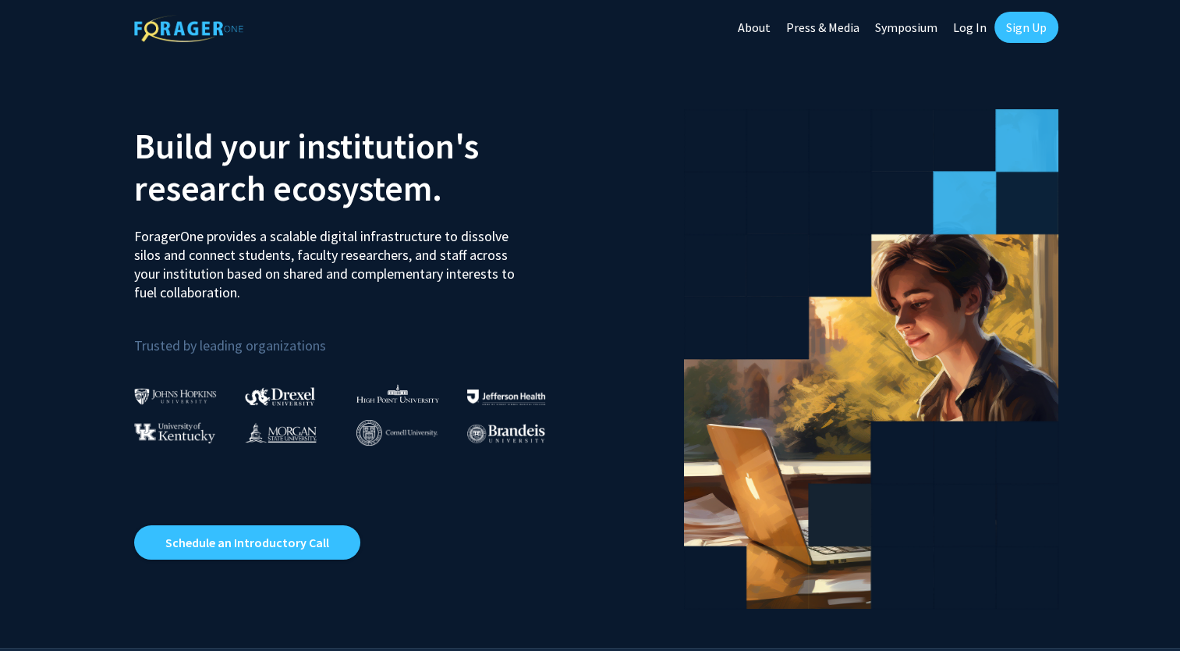
click at [974, 30] on link "Log In" at bounding box center [970, 27] width 49 height 55
select select
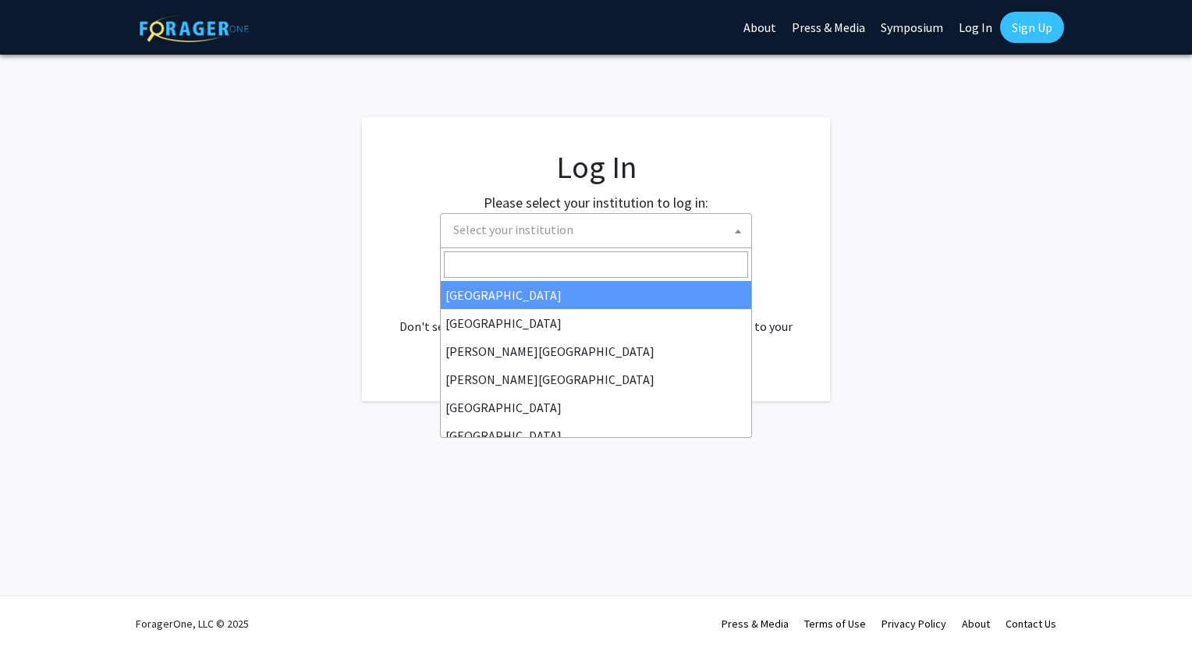
click at [696, 226] on span "Select your institution" at bounding box center [599, 230] width 304 height 32
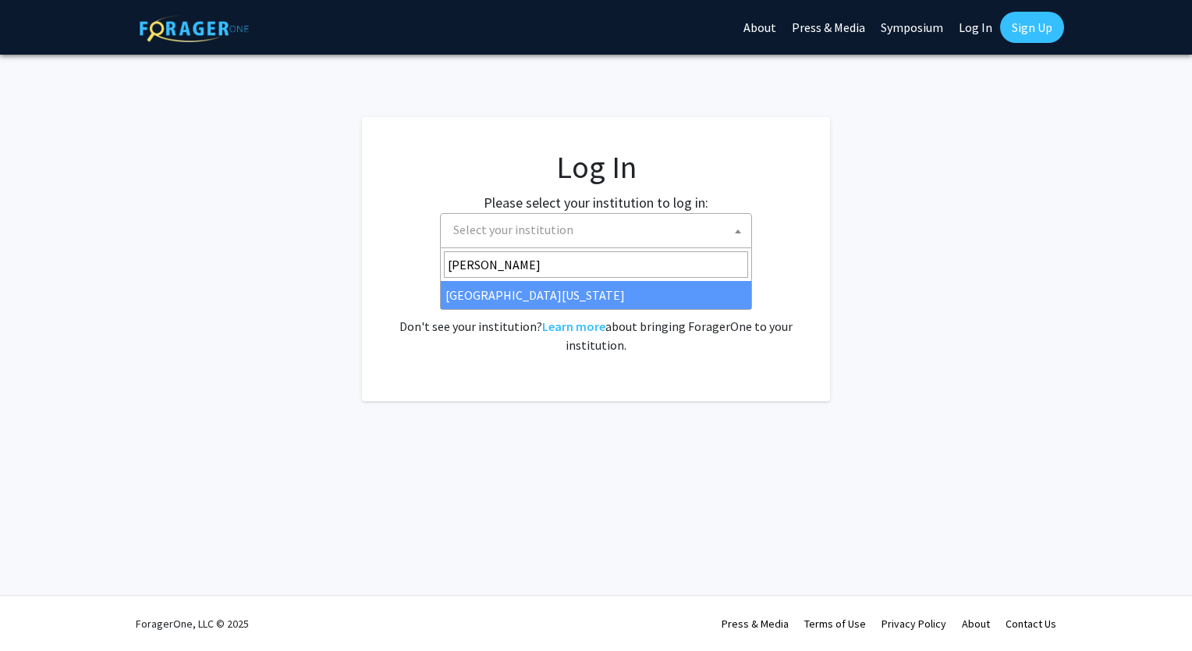
type input "[PERSON_NAME]"
select select "13"
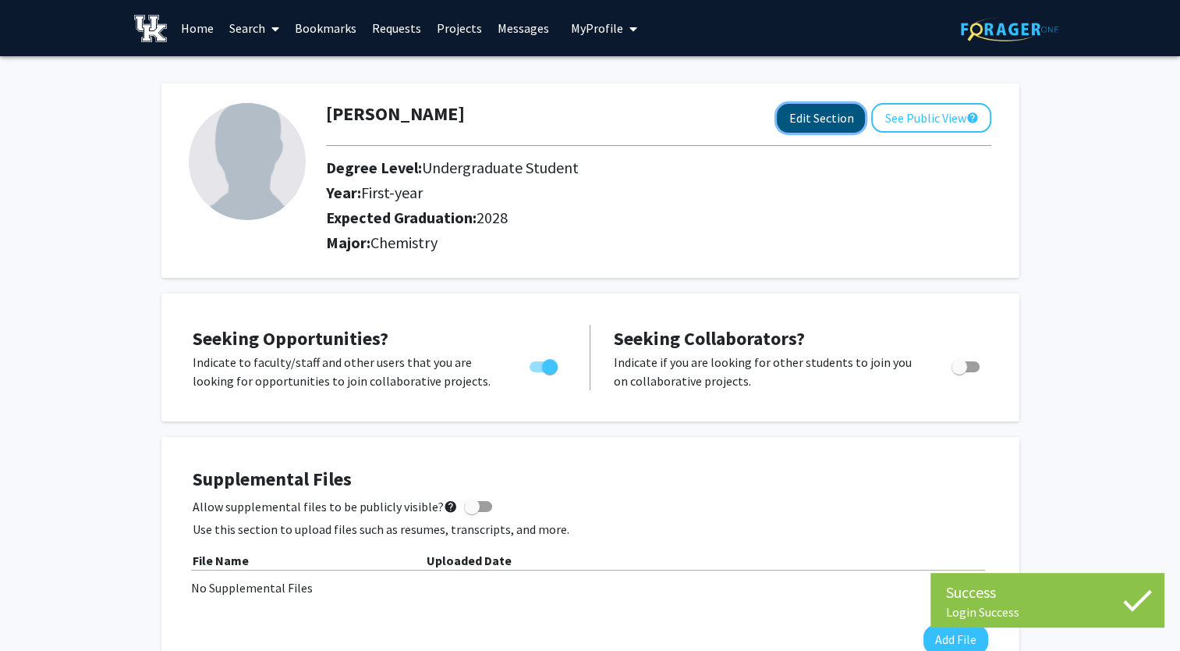
click at [818, 112] on button "Edit Section" at bounding box center [821, 118] width 88 height 29
select select "first-year"
select select "2028"
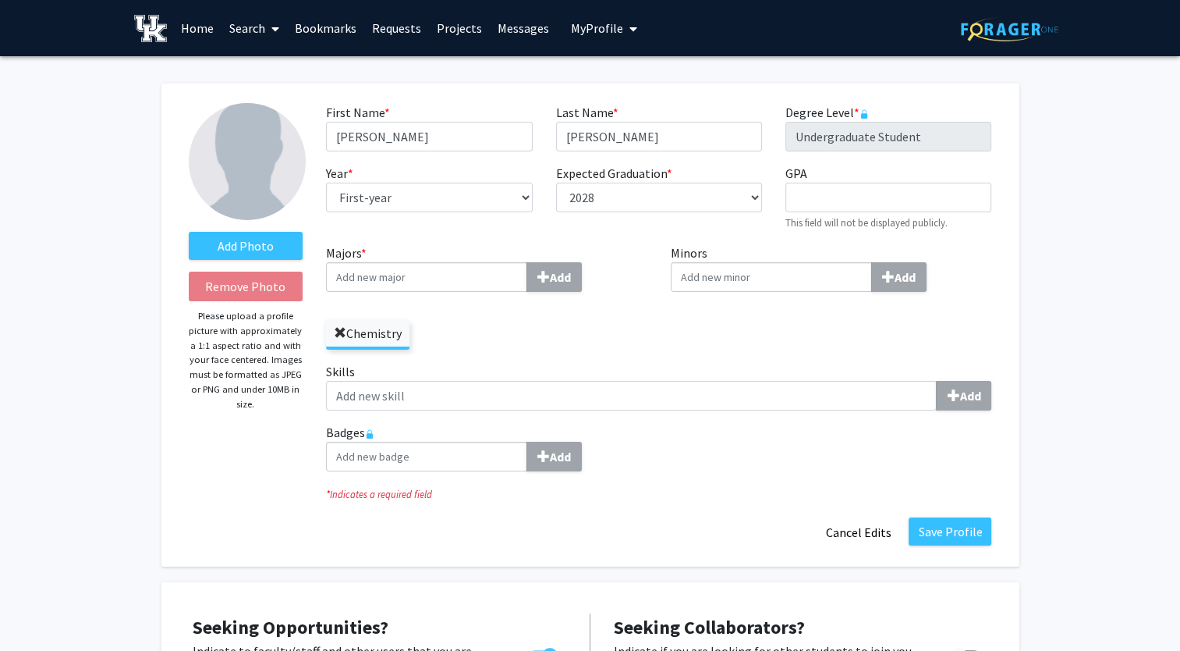
click at [341, 329] on span at bounding box center [340, 333] width 12 height 12
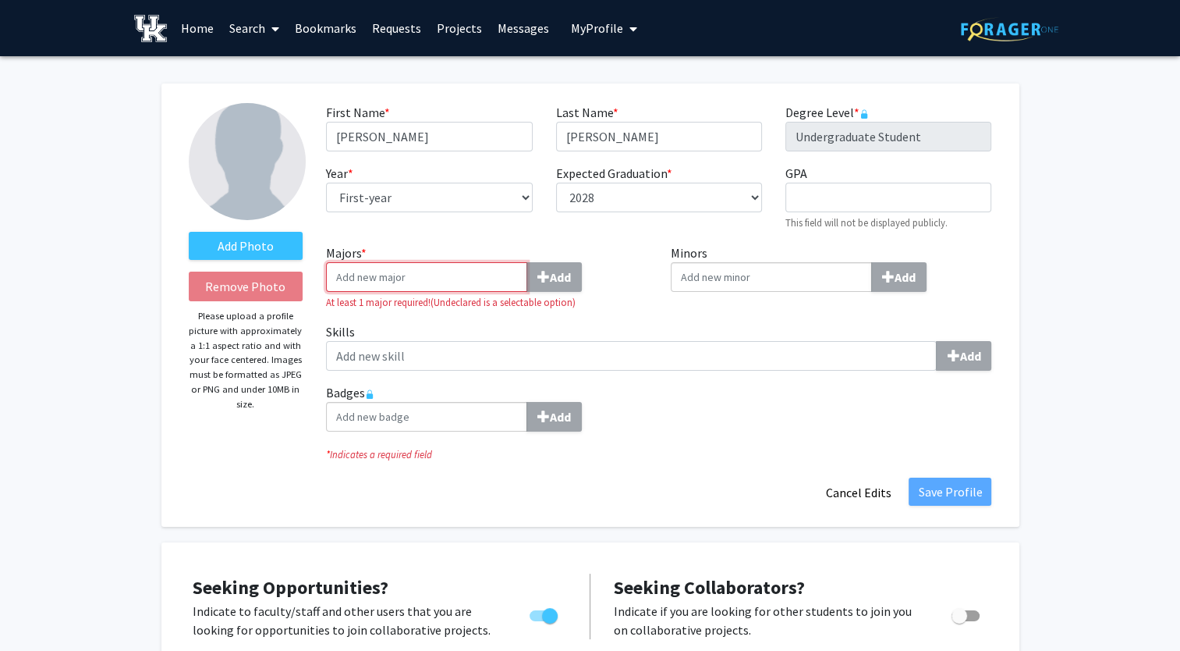
click at [393, 275] on input "Majors * Add" at bounding box center [426, 277] width 201 height 30
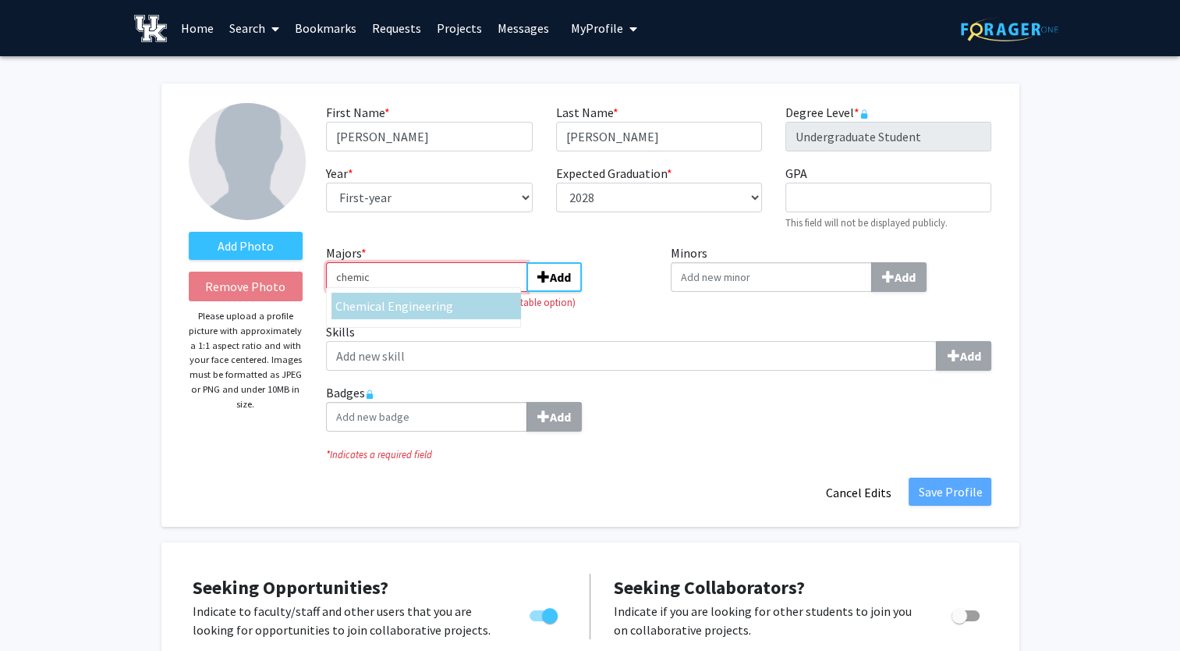
type input "chemic"
click at [417, 302] on span "al Engineering" at bounding box center [414, 306] width 78 height 16
click at [417, 292] on input "chemic" at bounding box center [426, 277] width 201 height 30
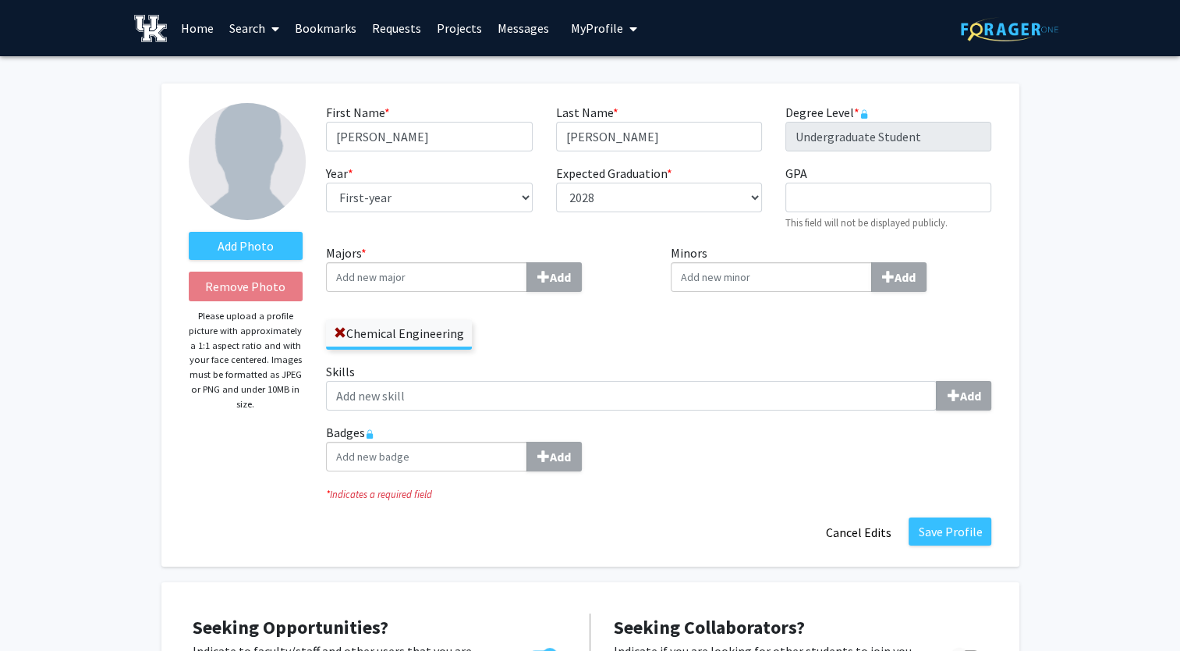
click at [513, 374] on label "Skills Add" at bounding box center [658, 386] width 665 height 48
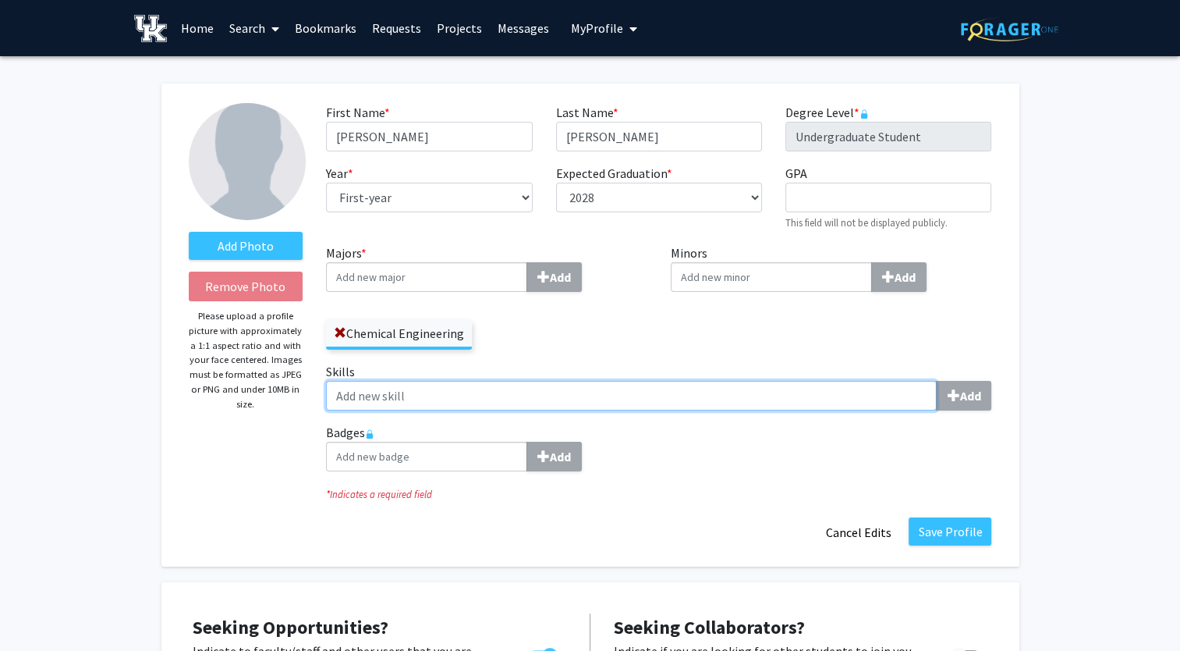
click at [513, 381] on input "Skills Add" at bounding box center [631, 396] width 611 height 30
click at [518, 386] on input "Skills Add" at bounding box center [631, 396] width 611 height 30
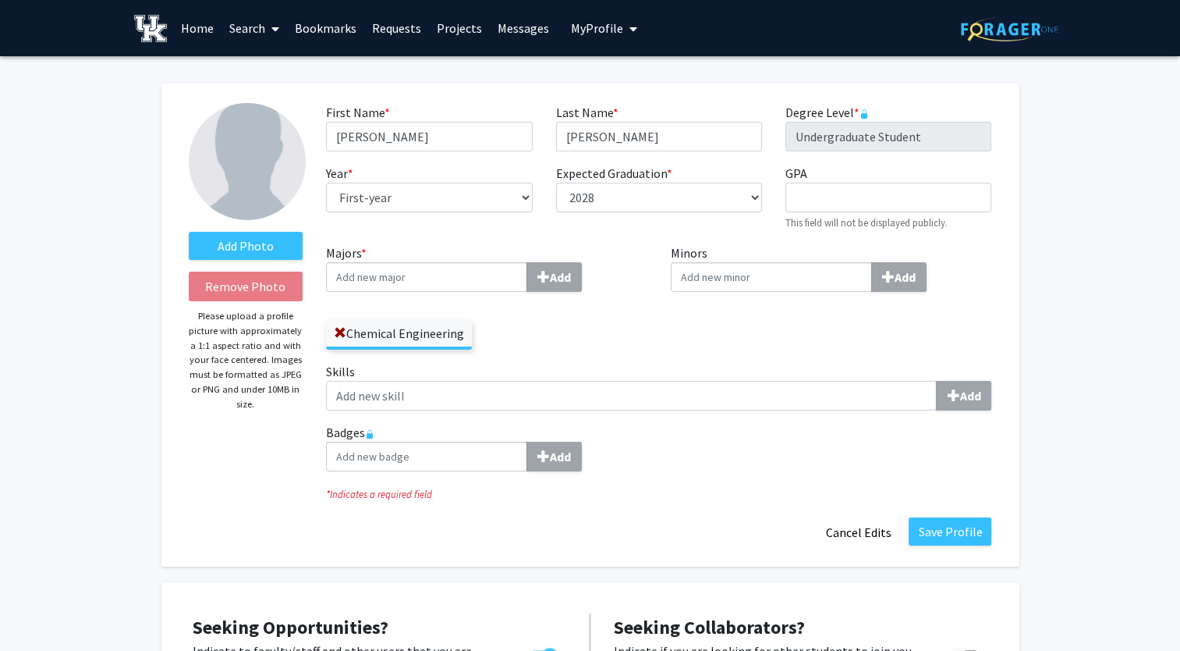
click at [881, 364] on label "Skills Add" at bounding box center [658, 386] width 665 height 48
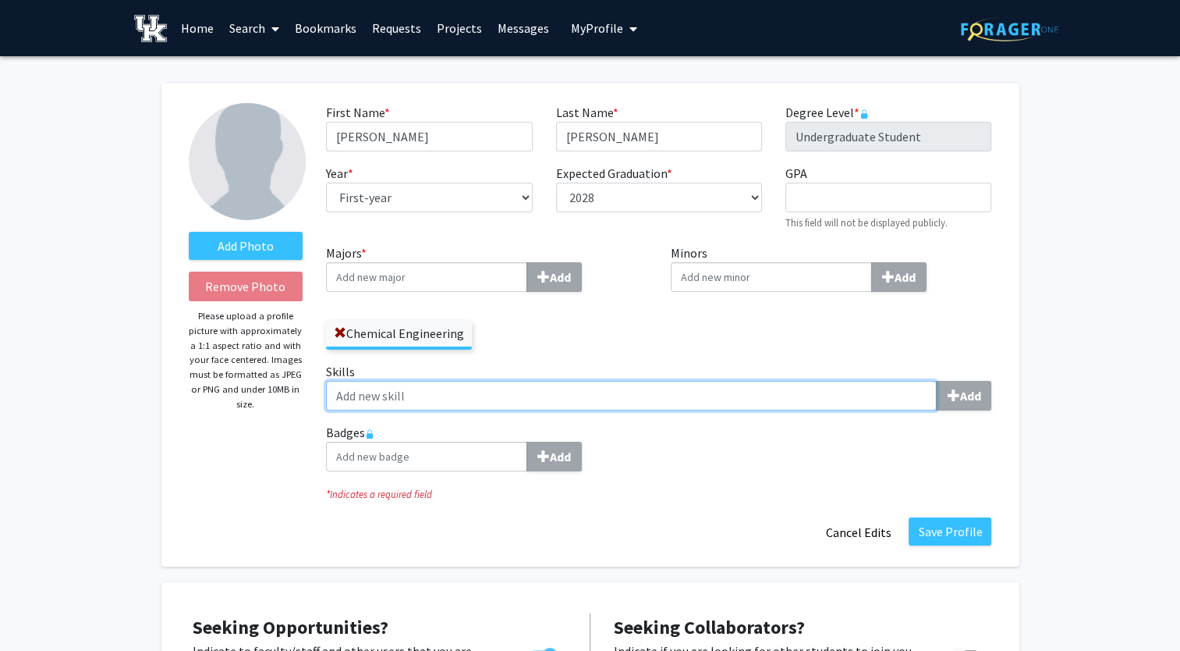
click at [881, 381] on input "Skills Add" at bounding box center [631, 396] width 611 height 30
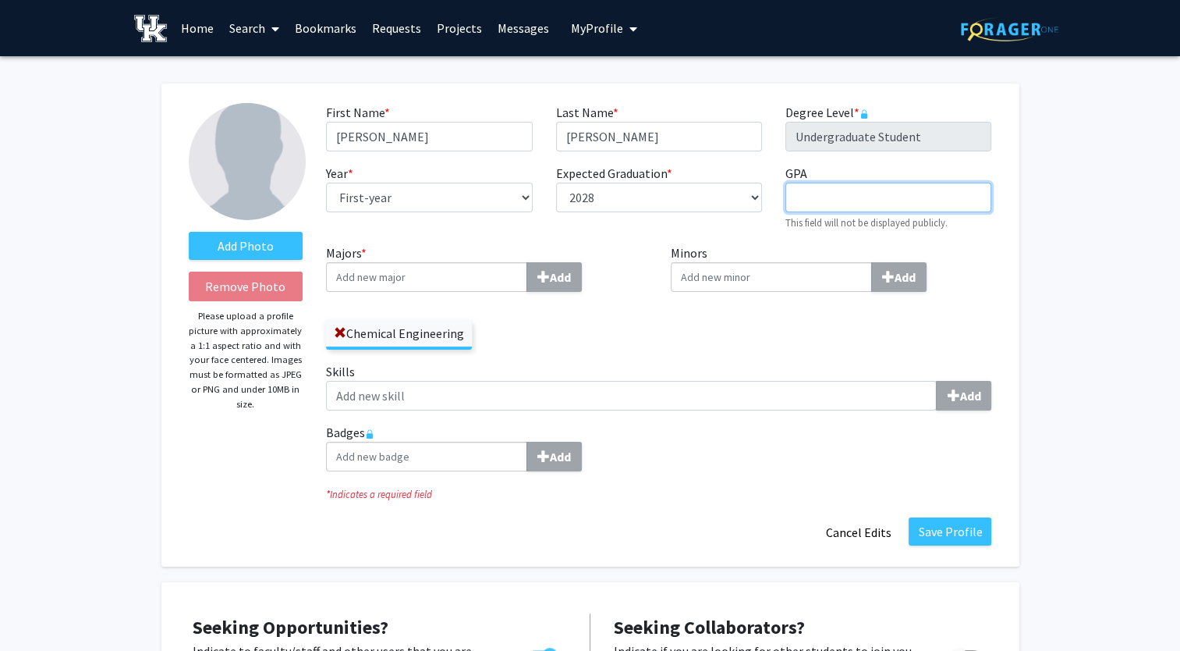
click at [830, 204] on input "GPA required" at bounding box center [889, 198] width 206 height 30
type input "4.0"
click at [967, 541] on button "Save Profile" at bounding box center [950, 531] width 83 height 28
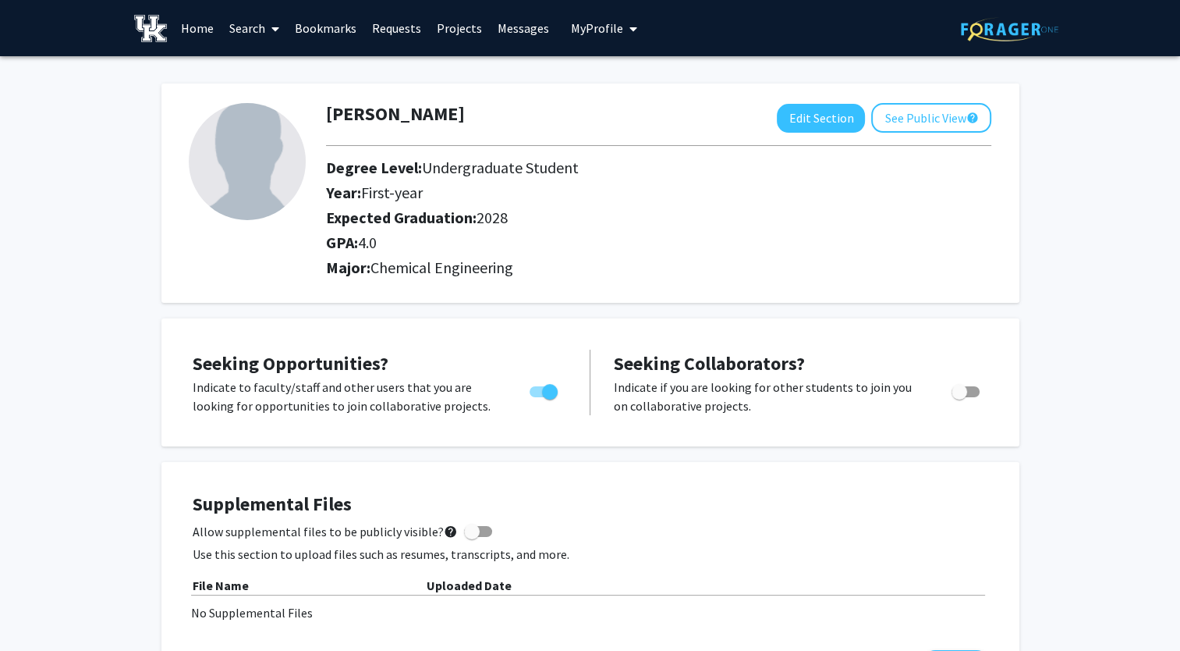
click at [447, 37] on link "Projects" at bounding box center [459, 28] width 61 height 55
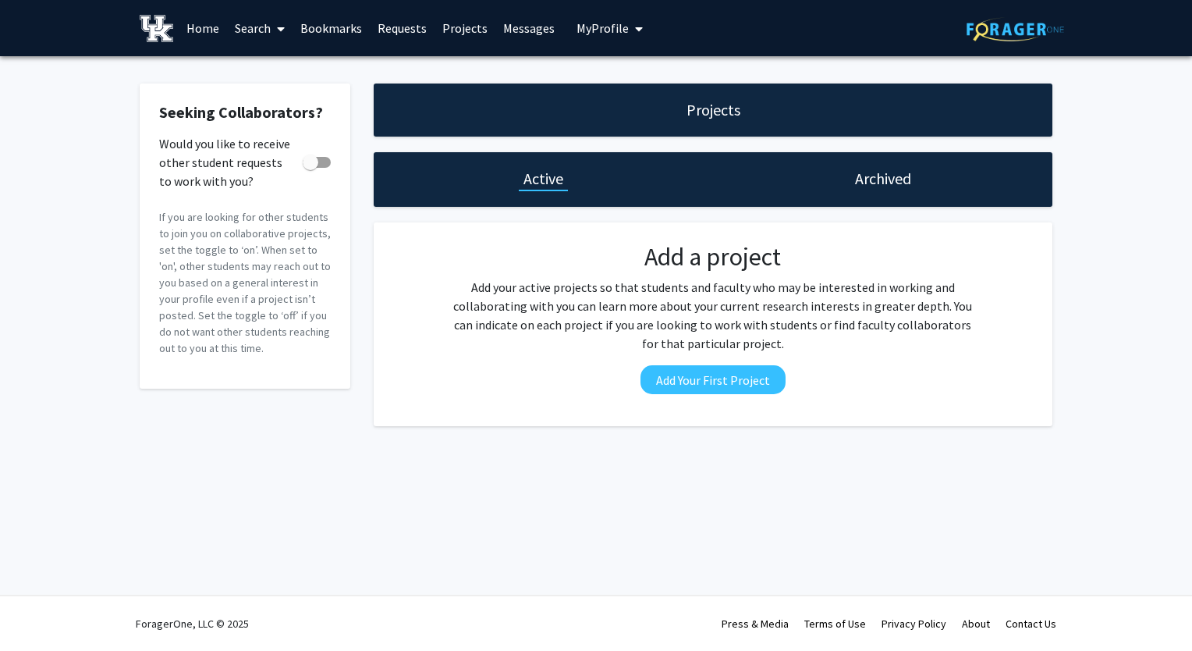
click at [254, 19] on link "Search" at bounding box center [260, 28] width 66 height 55
click at [270, 103] on span "Students" at bounding box center [274, 102] width 95 height 31
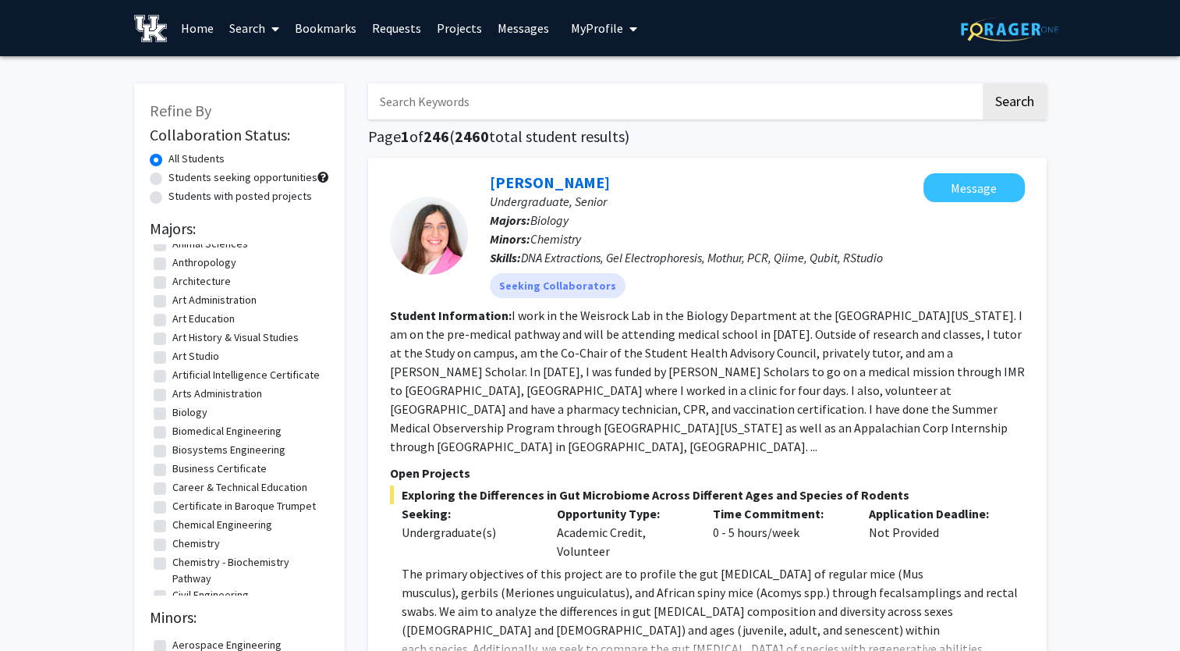
scroll to position [155, 0]
click at [172, 525] on label "Chemical Engineering" at bounding box center [222, 522] width 100 height 16
click at [172, 524] on input "Chemical Engineering" at bounding box center [177, 519] width 10 height 10
checkbox input "true"
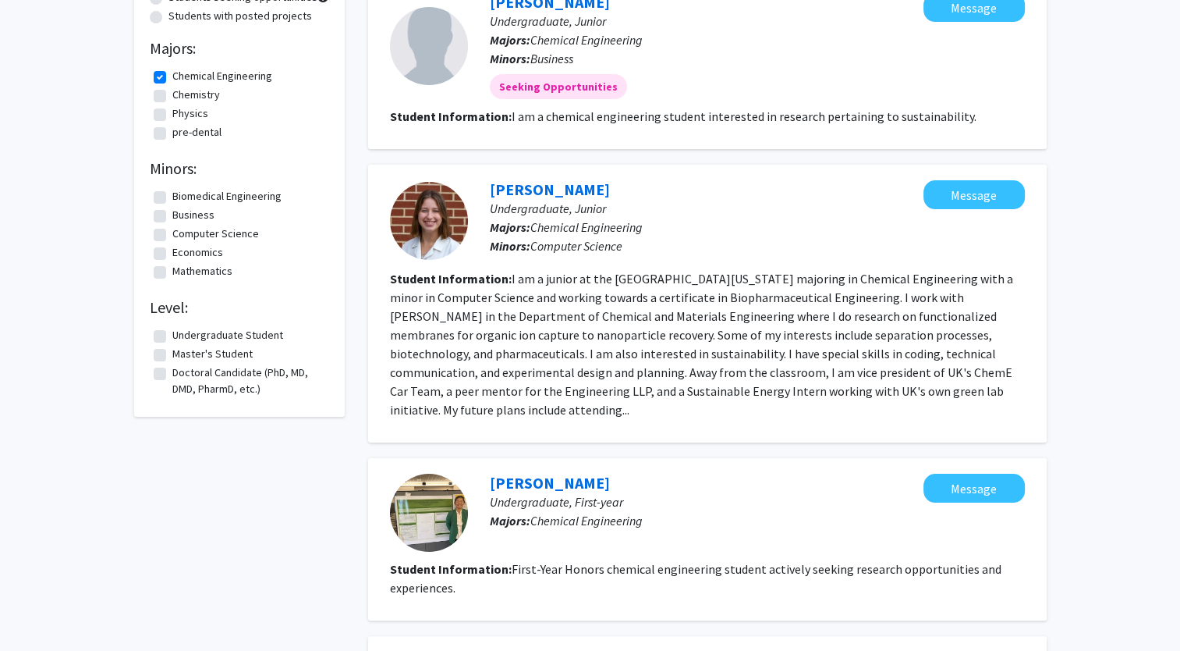
scroll to position [181, 0]
click at [571, 198] on p "Undergraduate, Junior" at bounding box center [707, 207] width 434 height 19
click at [567, 186] on link "Jennifer Bukowski" at bounding box center [550, 189] width 120 height 20
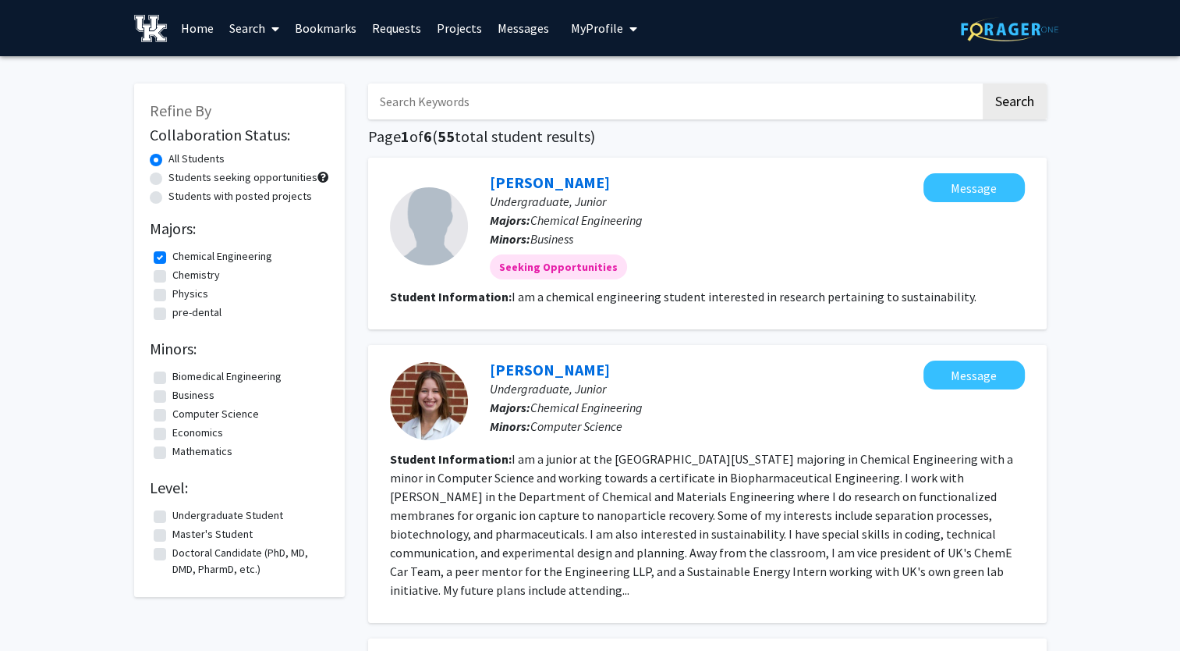
click at [542, 100] on input "Search Keywords" at bounding box center [674, 101] width 612 height 36
type input "tanner"
click at [1007, 108] on button "Search" at bounding box center [1015, 101] width 64 height 36
checkbox input "false"
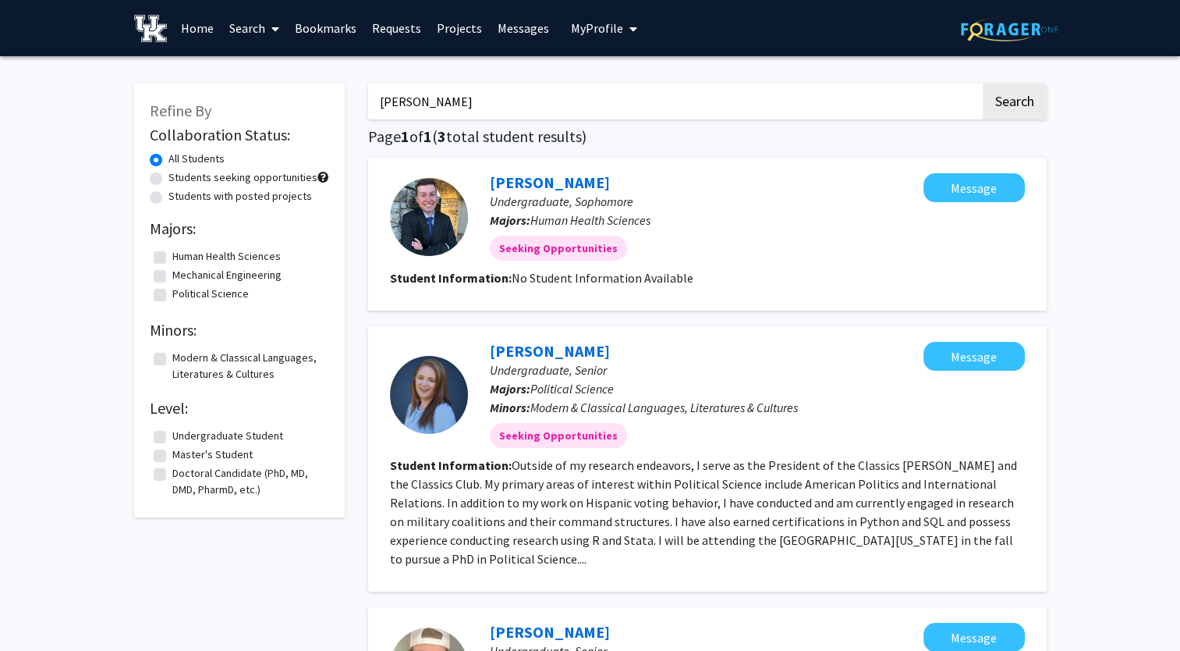
click at [736, 83] on div "tanner Search Page 1 of 1 ( 3 total student results) Tanner Gray Undergraduate,…" at bounding box center [708, 478] width 702 height 820
drag, startPoint x: 736, startPoint y: 83, endPoint x: 659, endPoint y: 115, distance: 83.2
click at [659, 115] on input "tanner" at bounding box center [674, 101] width 612 height 36
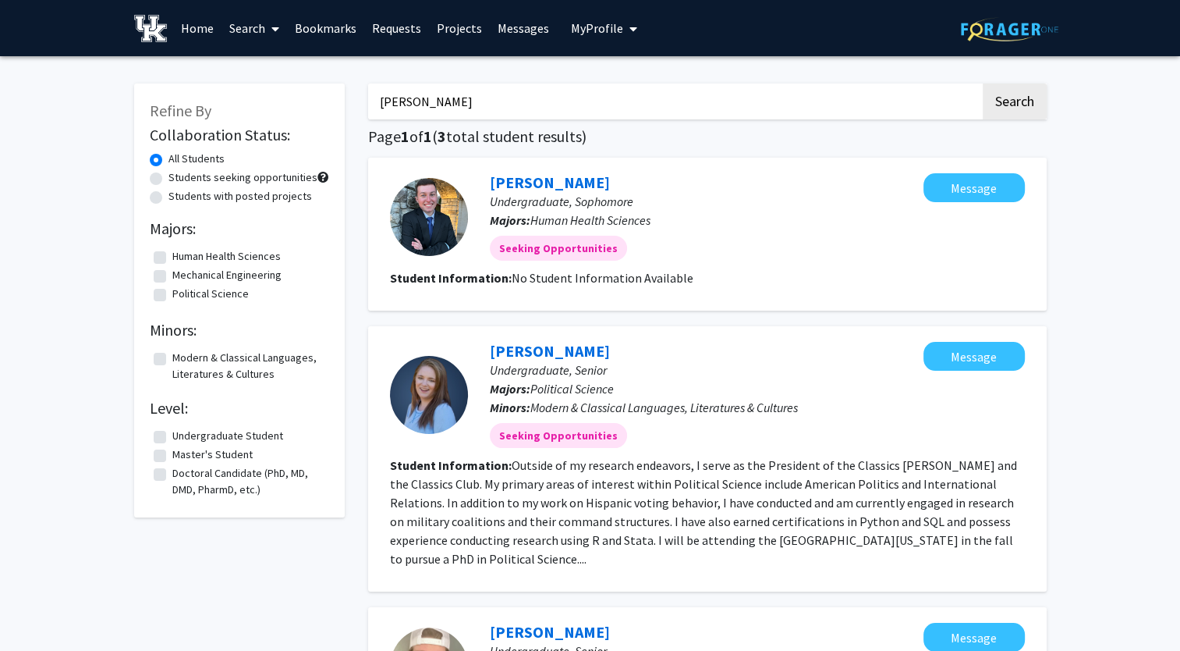
click at [683, 109] on input "tanner" at bounding box center [674, 101] width 612 height 36
type input "eden"
click at [983, 83] on button "Search" at bounding box center [1015, 101] width 64 height 36
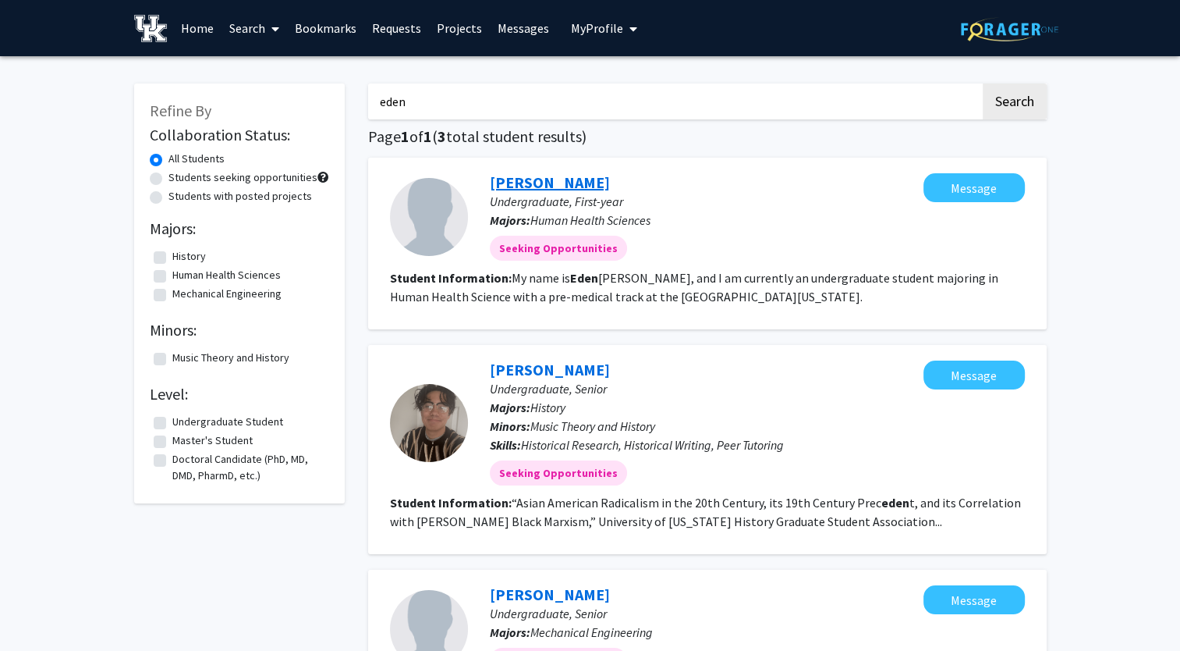
click at [543, 183] on link "Eden Anderson" at bounding box center [550, 182] width 120 height 20
type input "e"
type input "adrian"
click at [983, 83] on button "Search" at bounding box center [1015, 101] width 64 height 36
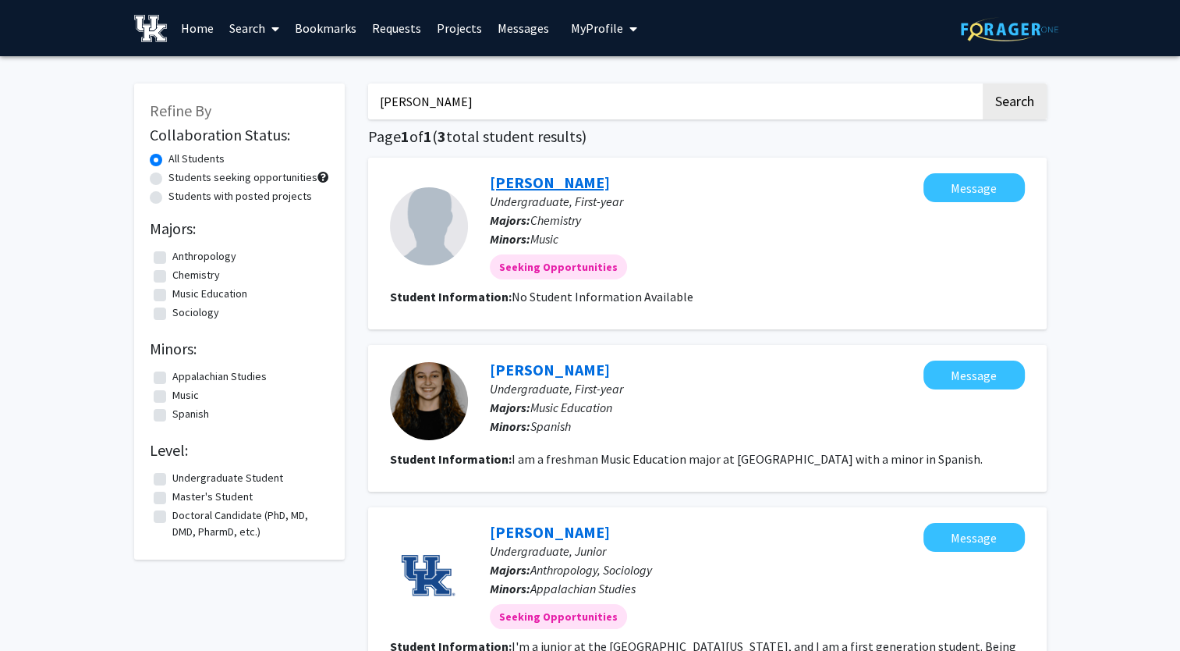
click at [521, 189] on link "Adrian Shepherd" at bounding box center [550, 182] width 120 height 20
type input "a"
click at [983, 83] on button "Search" at bounding box center [1015, 101] width 64 height 36
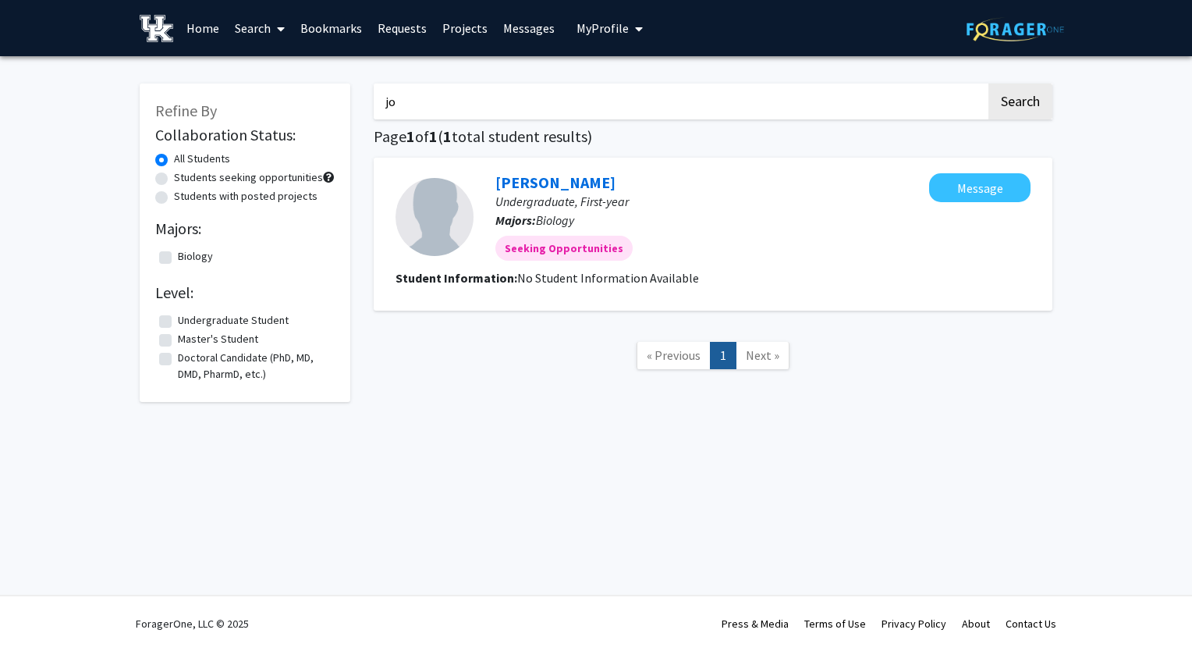
type input "j"
click at [988, 83] on button "Search" at bounding box center [1020, 101] width 64 height 36
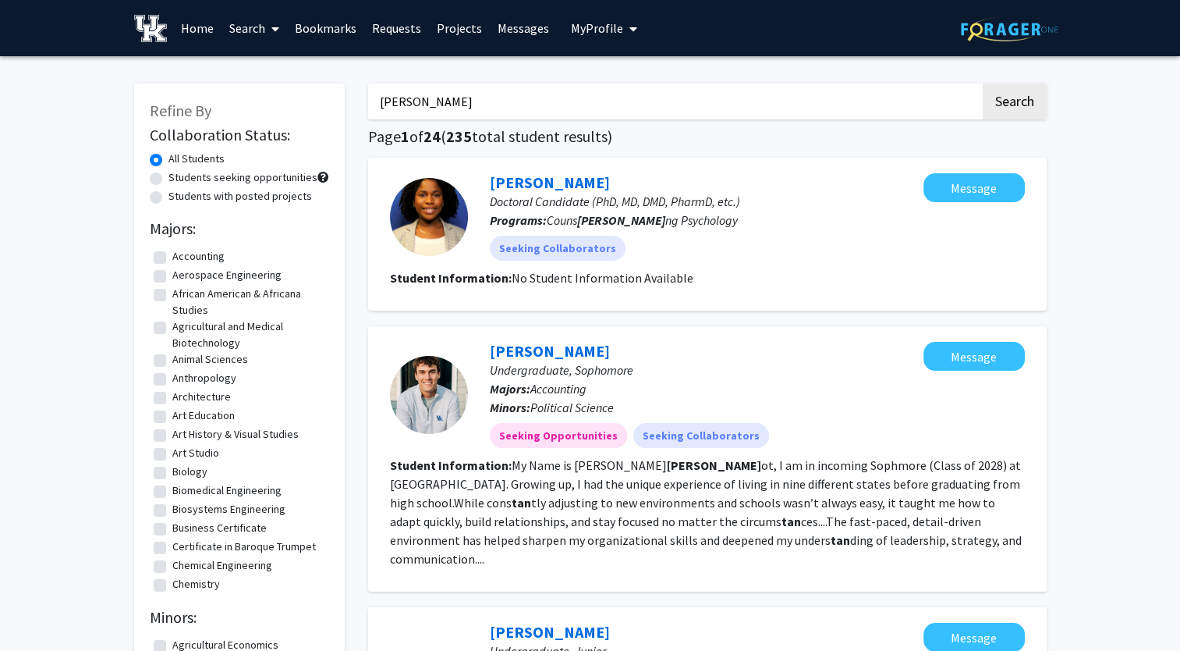
click at [440, 87] on input "eli tan" at bounding box center [674, 101] width 612 height 36
click at [983, 83] on button "Search" at bounding box center [1015, 101] width 64 height 36
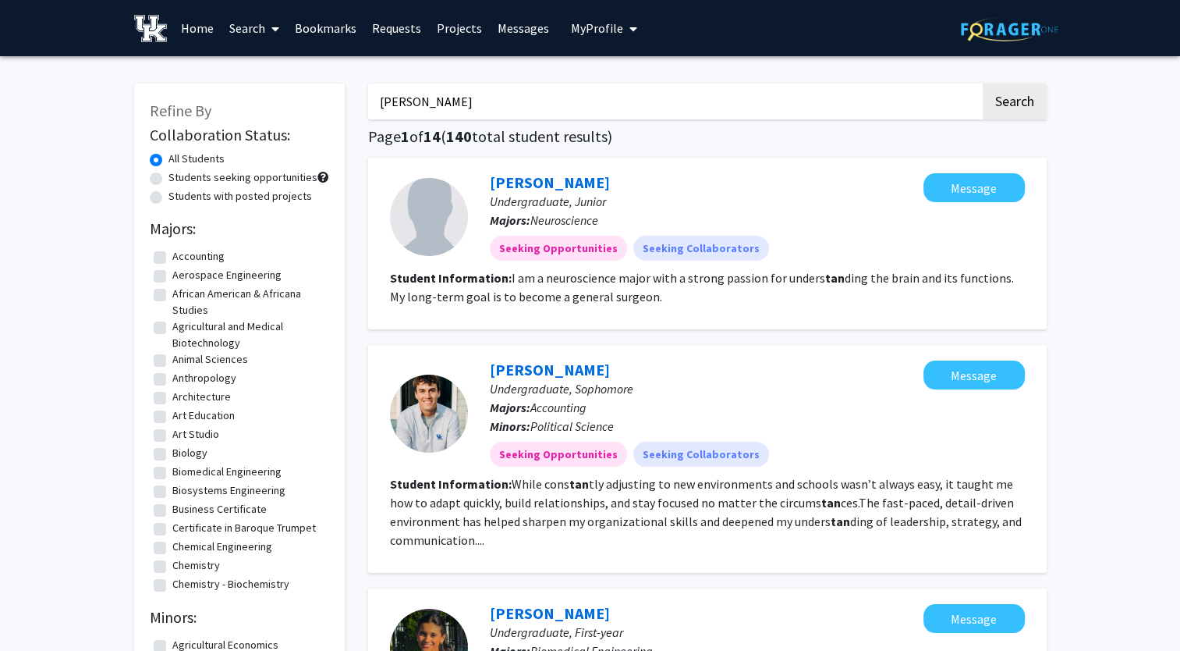
click at [983, 83] on button "Search" at bounding box center [1015, 101] width 64 height 36
click at [463, 105] on input "max tan" at bounding box center [674, 101] width 612 height 36
click at [983, 83] on button "Search" at bounding box center [1015, 101] width 64 height 36
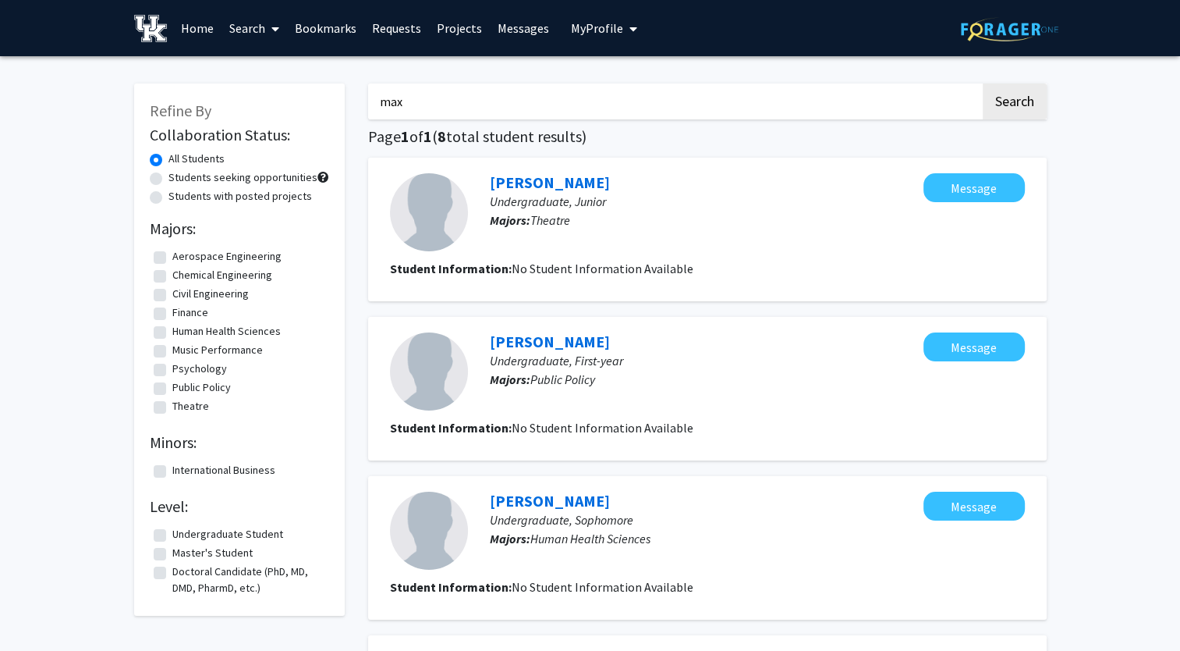
click at [487, 98] on input "max" at bounding box center [674, 101] width 612 height 36
type input "m"
type input "malachi"
click at [983, 83] on button "Search" at bounding box center [1015, 101] width 64 height 36
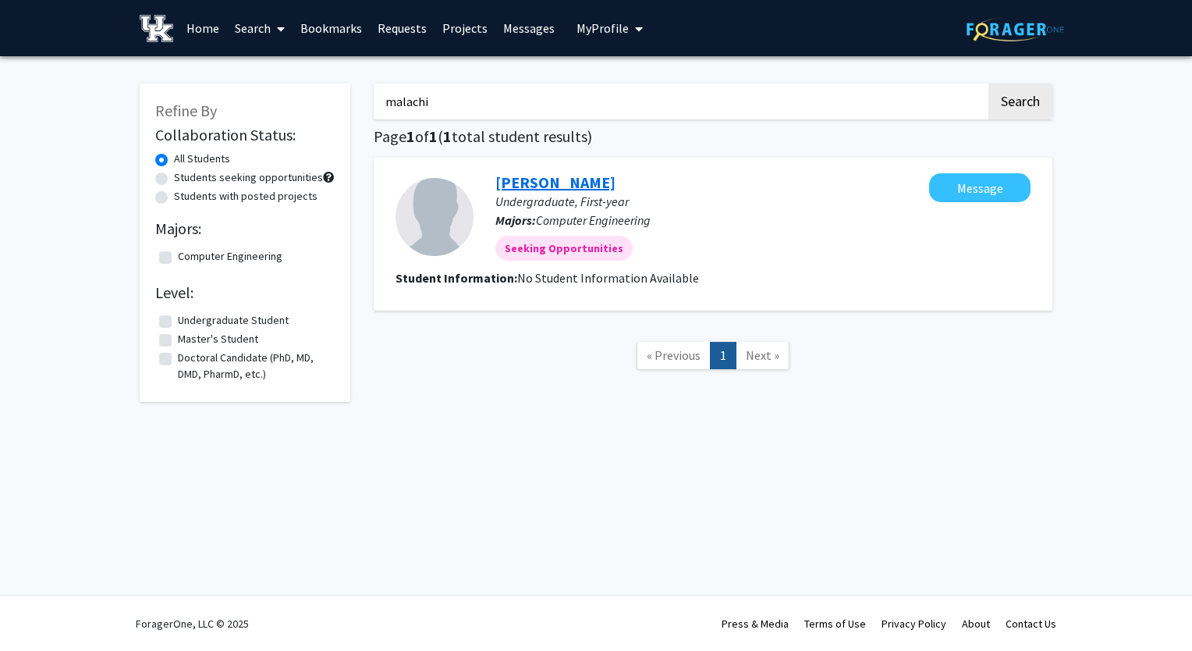
click at [506, 180] on link "Malachi Beesley" at bounding box center [555, 182] width 120 height 20
type input "m"
click at [243, 38] on link "Search" at bounding box center [260, 28] width 66 height 55
click at [262, 76] on span "Faculty/Staff" at bounding box center [284, 71] width 115 height 31
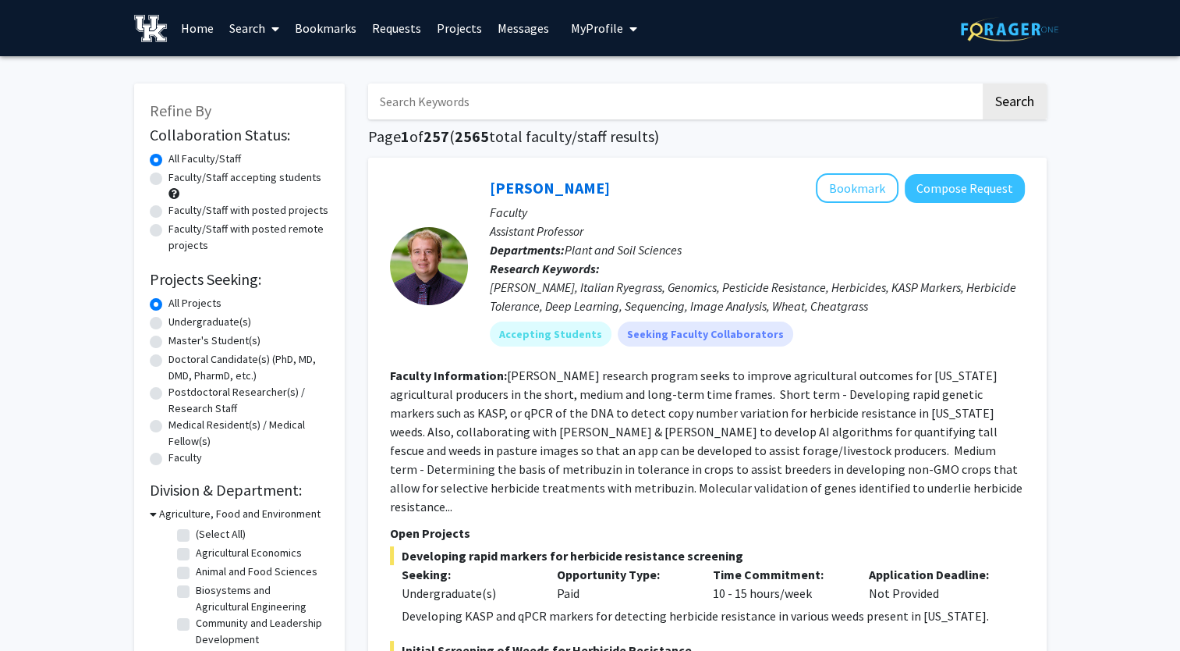
click at [169, 181] on label "Faculty/Staff accepting students" at bounding box center [245, 177] width 153 height 16
click at [169, 179] on input "Faculty/Staff accepting students" at bounding box center [174, 174] width 10 height 10
radio input "true"
click at [169, 320] on label "Undergraduate(s)" at bounding box center [210, 322] width 83 height 16
click at [169, 320] on input "Undergraduate(s)" at bounding box center [174, 319] width 10 height 10
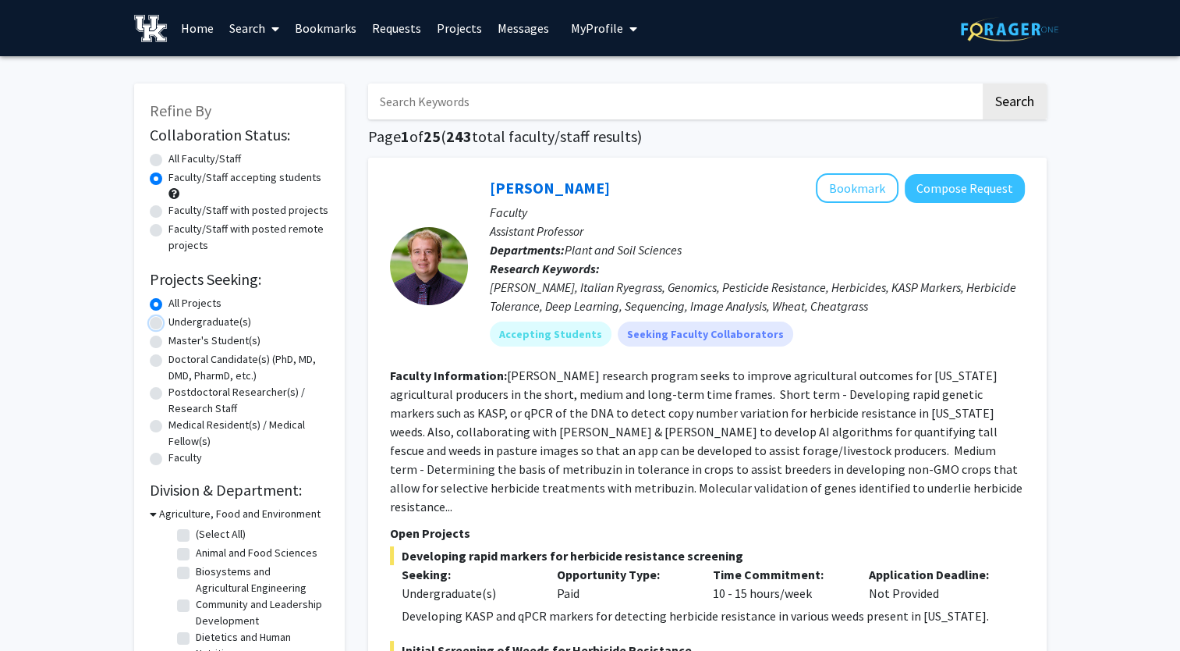
radio input "true"
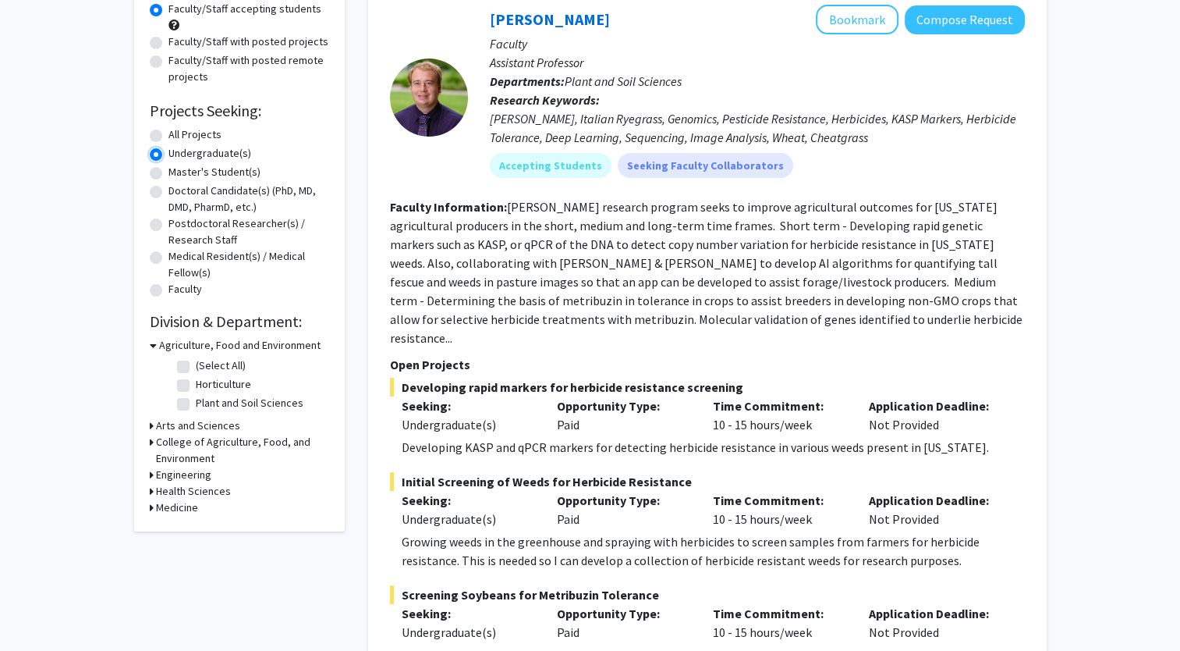
scroll to position [171, 0]
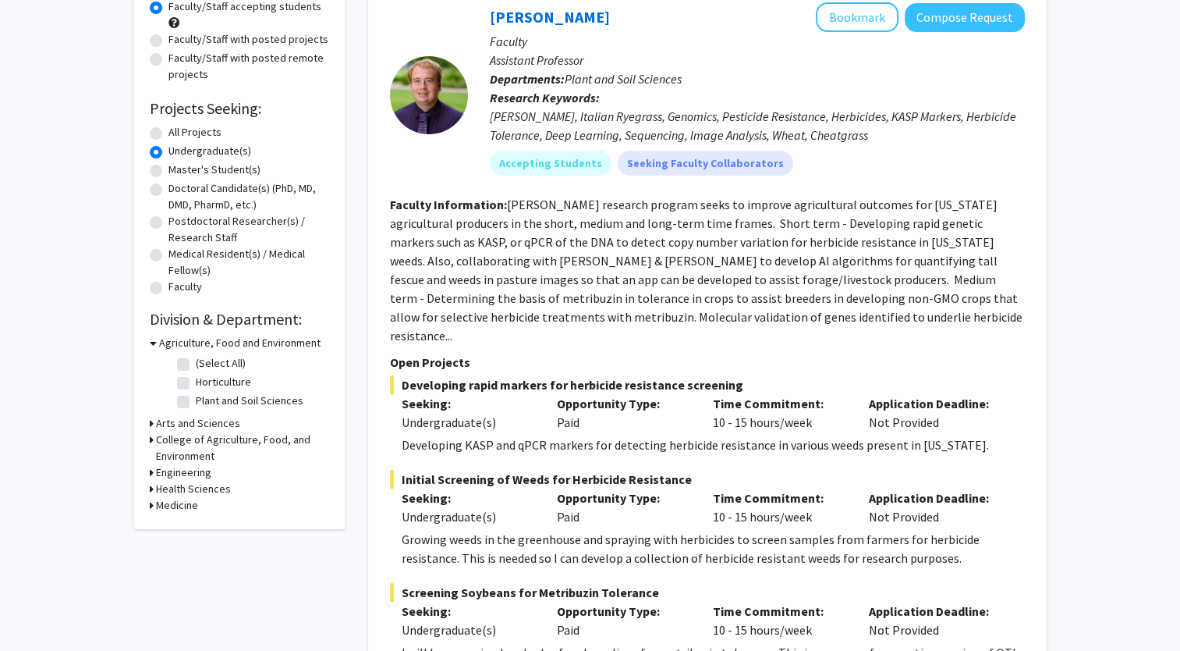
click at [190, 473] on h3 "Engineering" at bounding box center [183, 472] width 55 height 16
click at [196, 513] on label "Chemical and Materials Engineering" at bounding box center [261, 519] width 130 height 33
click at [196, 513] on input "Chemical and Materials Engineering" at bounding box center [201, 508] width 10 height 10
checkbox input "true"
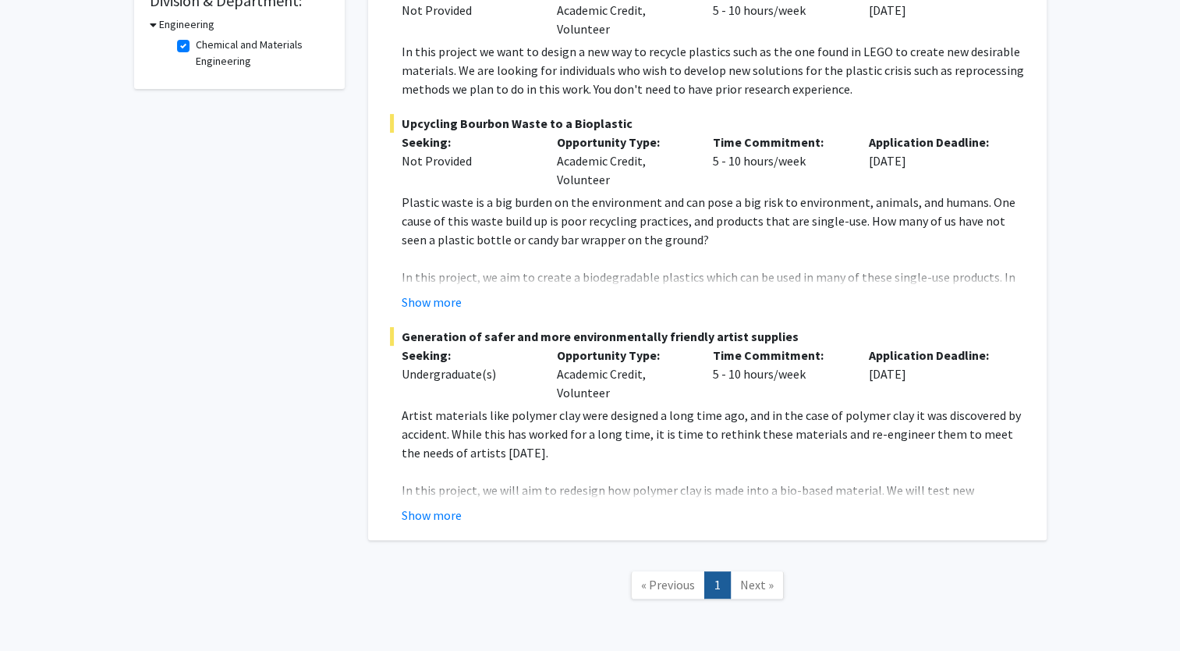
scroll to position [549, 0]
